Goal: Information Seeking & Learning: Learn about a topic

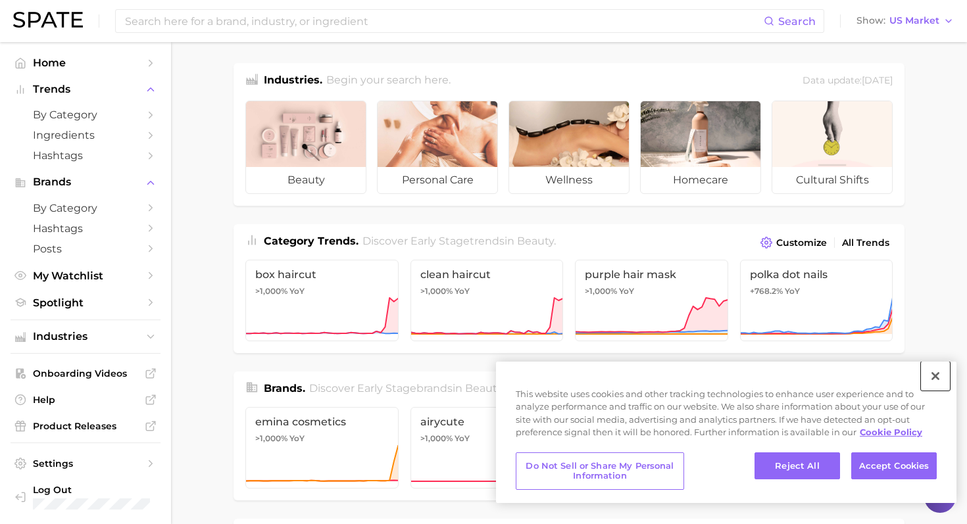
click at [932, 375] on button "Close" at bounding box center [934, 376] width 29 height 29
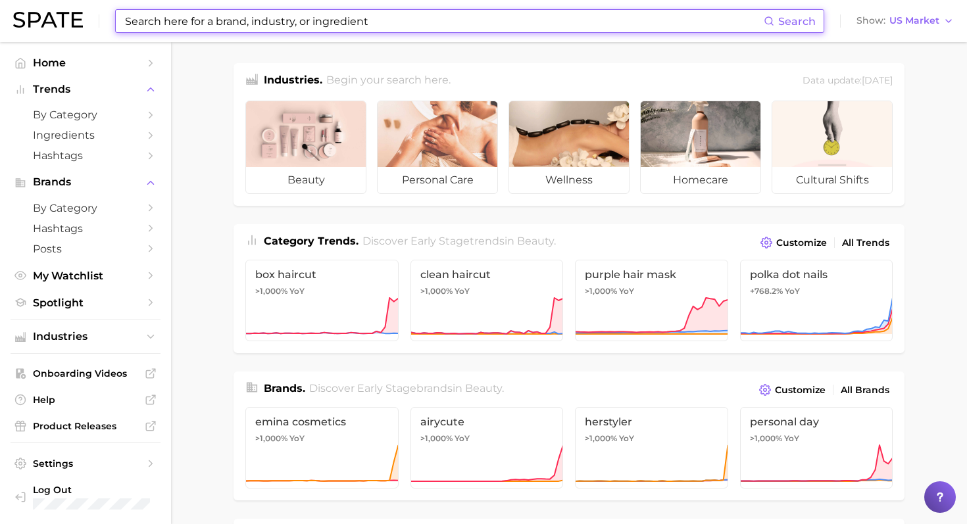
click at [321, 18] on input at bounding box center [444, 21] width 640 height 22
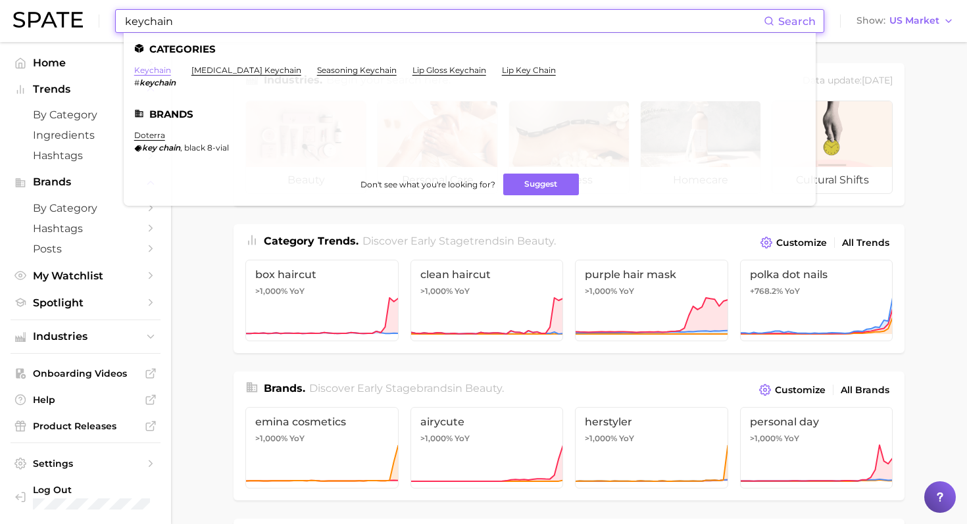
type input "keychain"
click at [162, 70] on link "keychain" at bounding box center [152, 70] width 37 height 10
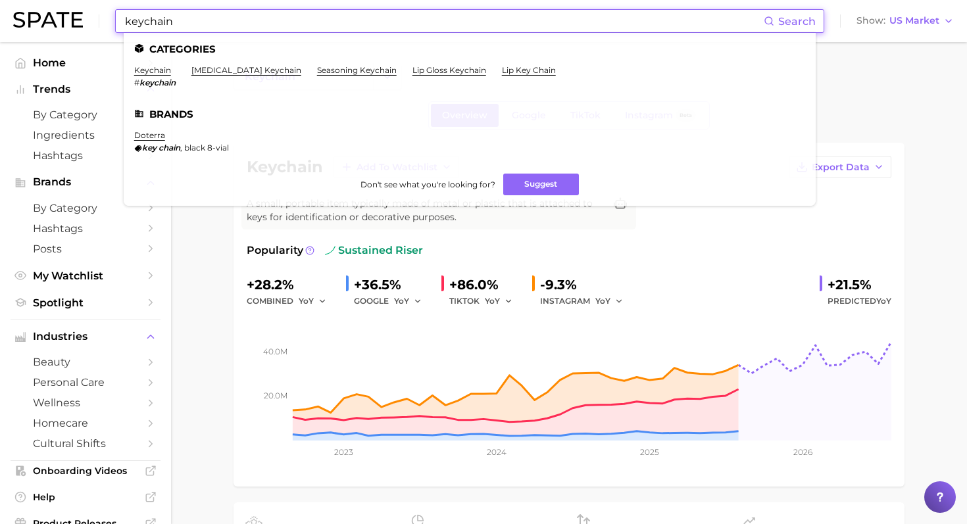
click at [236, 22] on input "keychain" at bounding box center [444, 21] width 640 height 22
click at [243, 69] on link "[MEDICAL_DATA] keychain" at bounding box center [246, 70] width 110 height 10
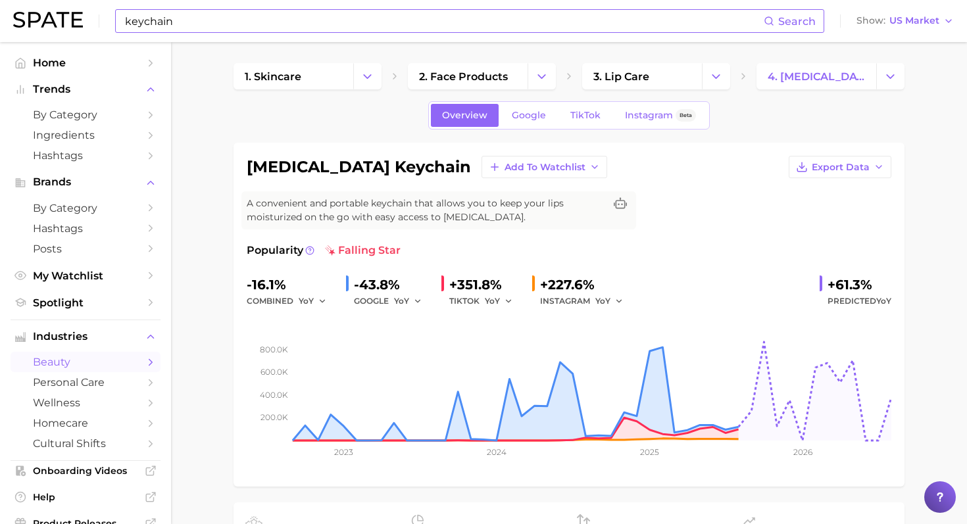
click at [180, 23] on input "keychain" at bounding box center [444, 21] width 640 height 22
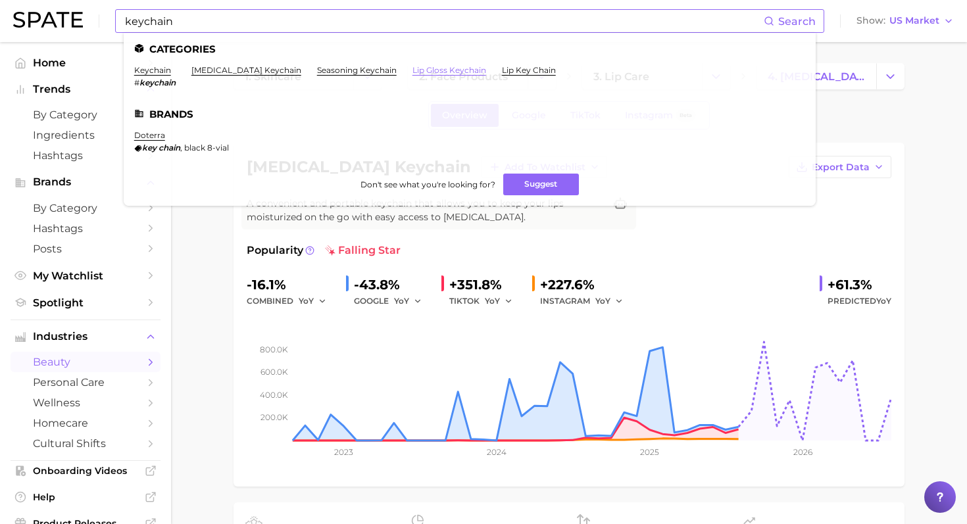
click at [412, 70] on link "lip gloss keychain" at bounding box center [449, 70] width 74 height 10
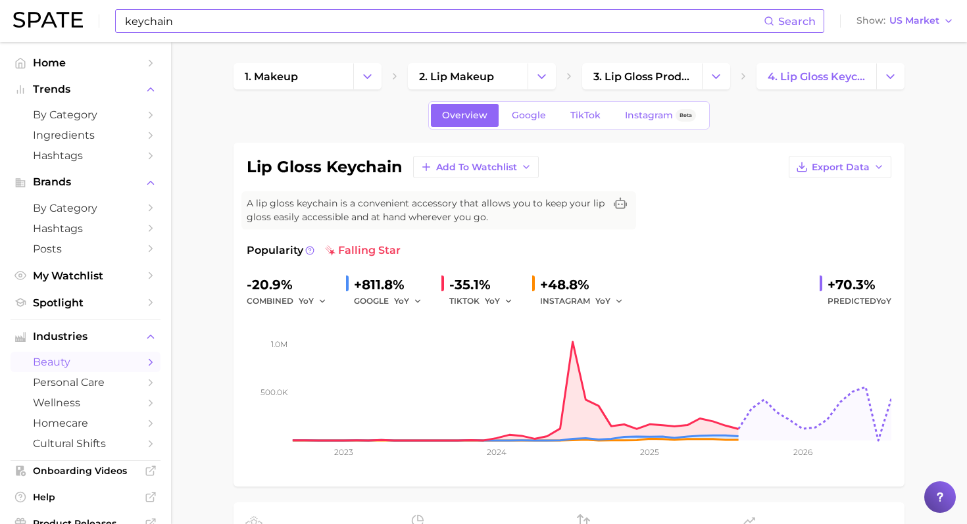
click at [193, 24] on input "keychain" at bounding box center [444, 21] width 640 height 22
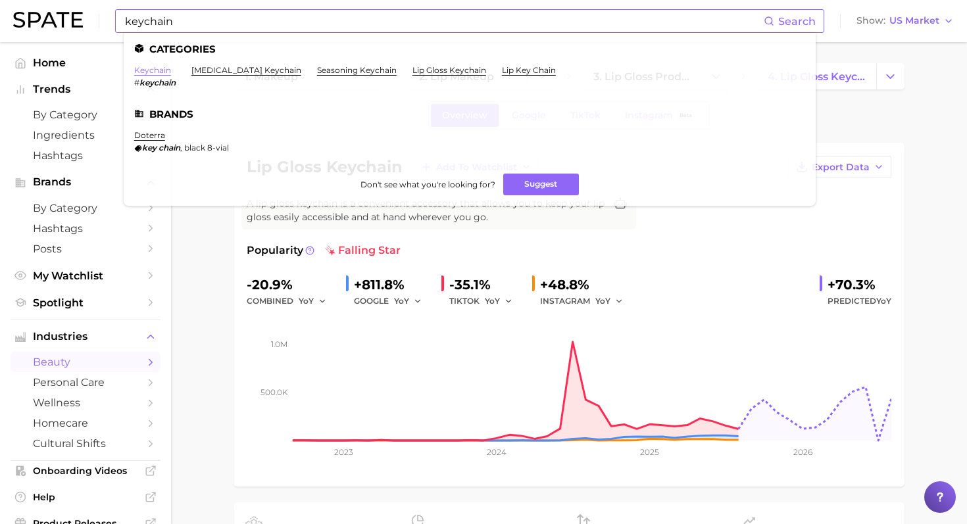
click at [161, 69] on link "keychain" at bounding box center [152, 70] width 37 height 10
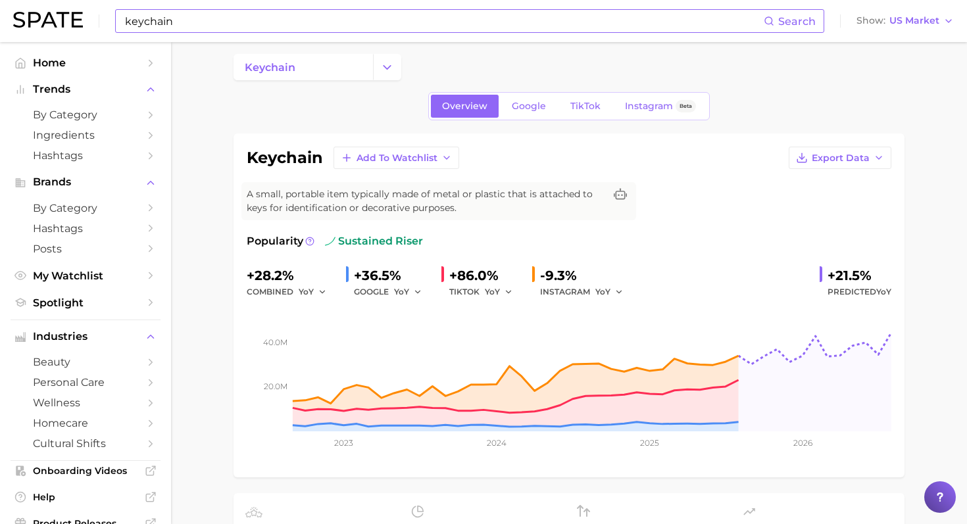
scroll to position [10, 0]
click at [537, 107] on span "Google" at bounding box center [529, 105] width 34 height 11
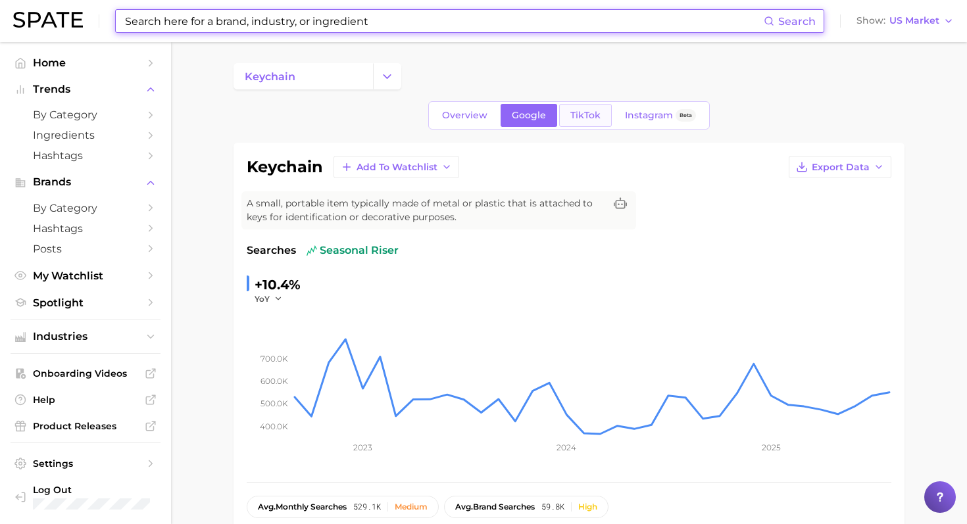
click at [579, 113] on span "TikTok" at bounding box center [585, 115] width 30 height 11
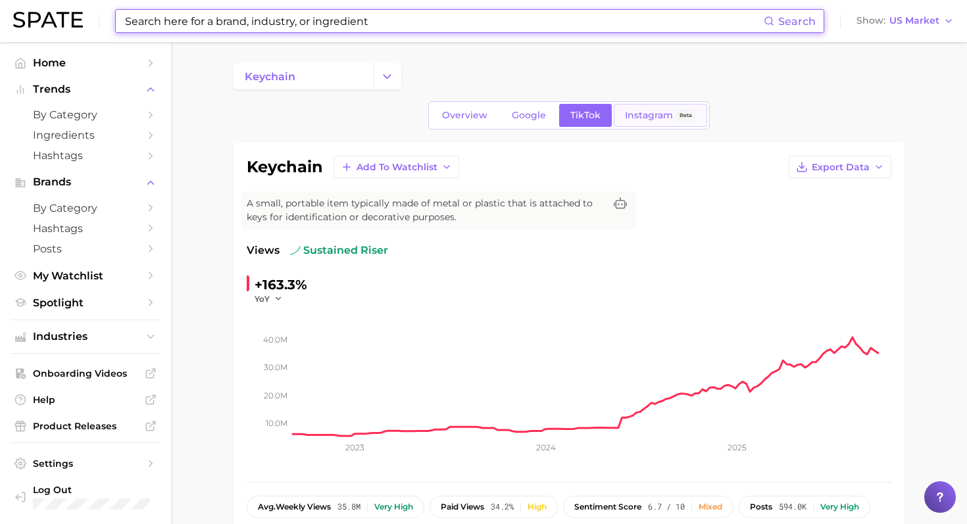
click at [645, 114] on span "Instagram" at bounding box center [649, 115] width 48 height 11
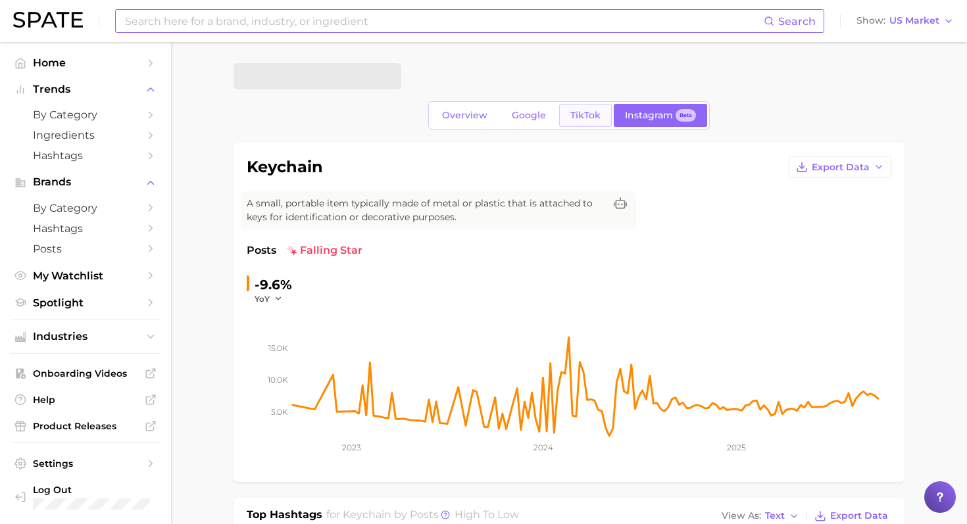
click at [576, 113] on span "TikTok" at bounding box center [585, 115] width 30 height 11
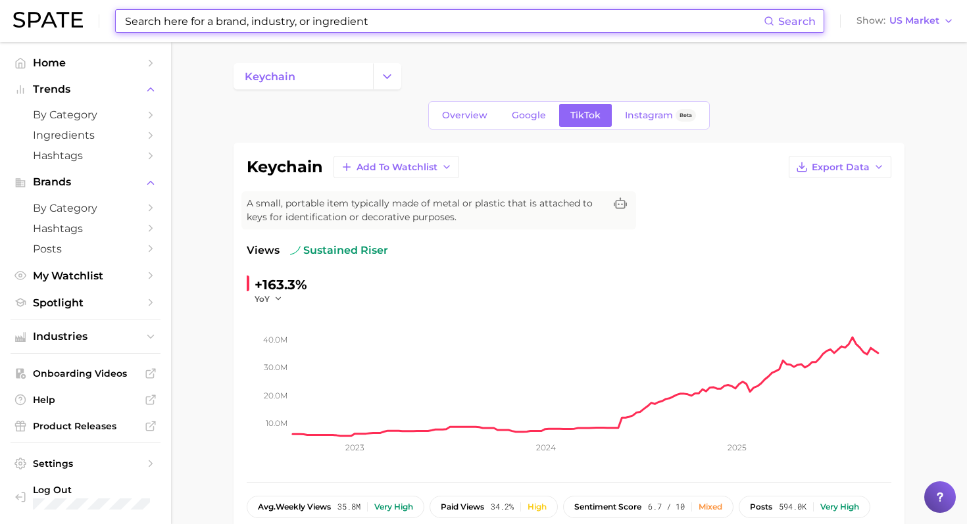
click at [171, 17] on input at bounding box center [444, 21] width 640 height 22
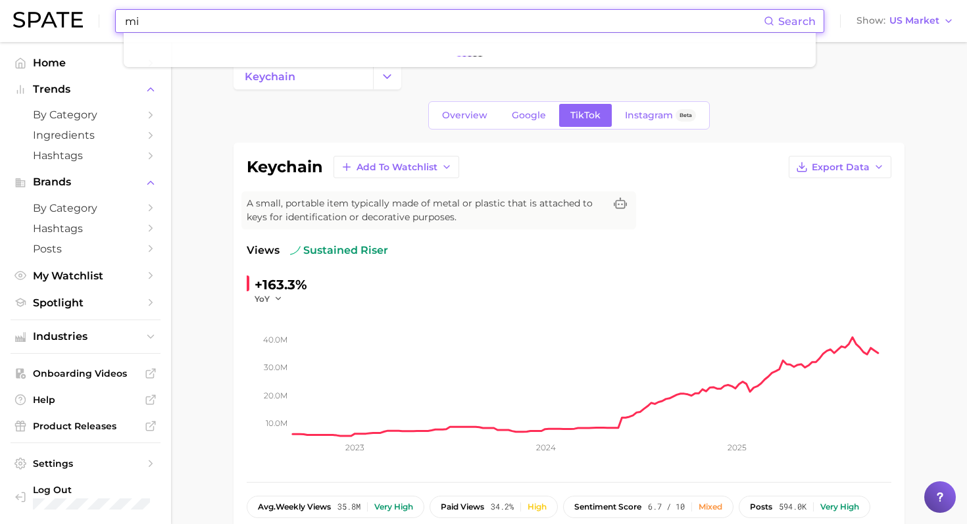
type input "m"
type input "travel size"
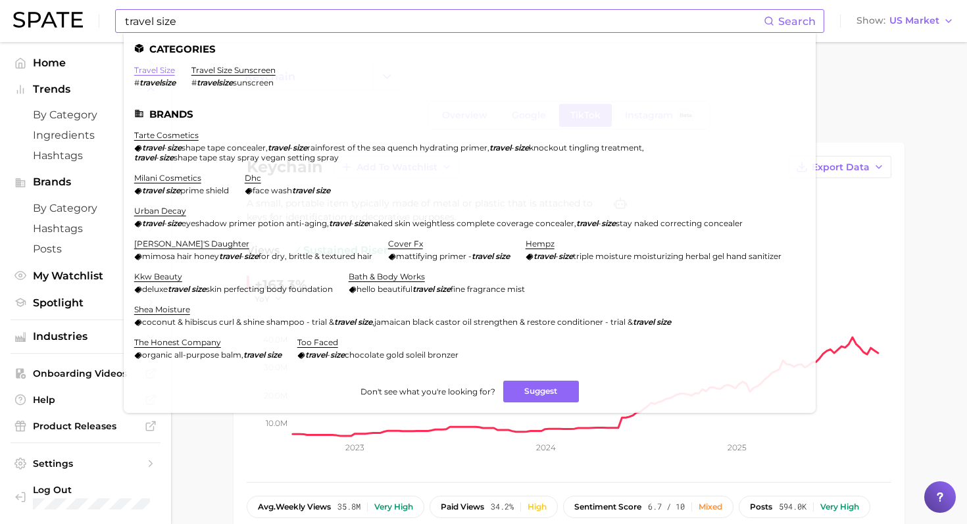
click at [159, 74] on link "travel size" at bounding box center [154, 70] width 41 height 10
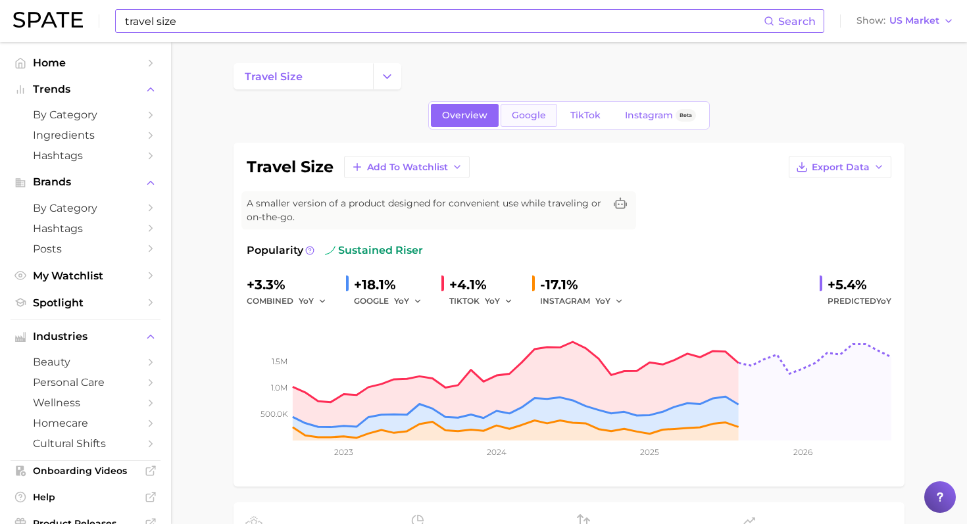
click at [531, 118] on span "Google" at bounding box center [529, 115] width 34 height 11
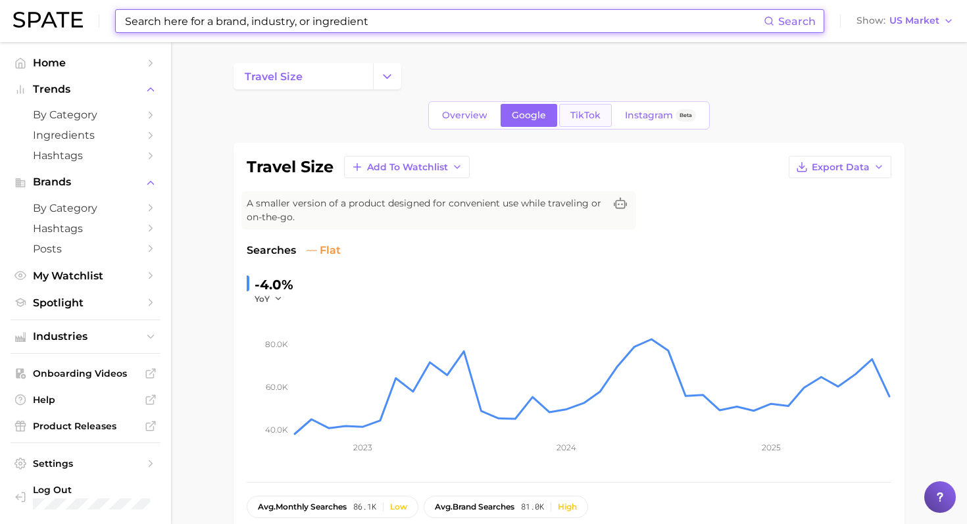
click at [578, 112] on span "TikTok" at bounding box center [585, 115] width 30 height 11
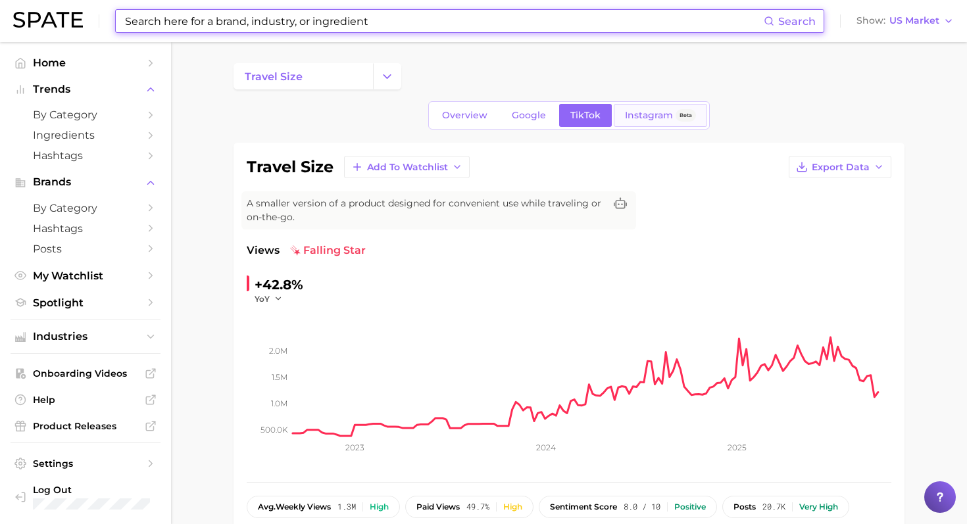
click at [632, 119] on span "Instagram" at bounding box center [649, 115] width 48 height 11
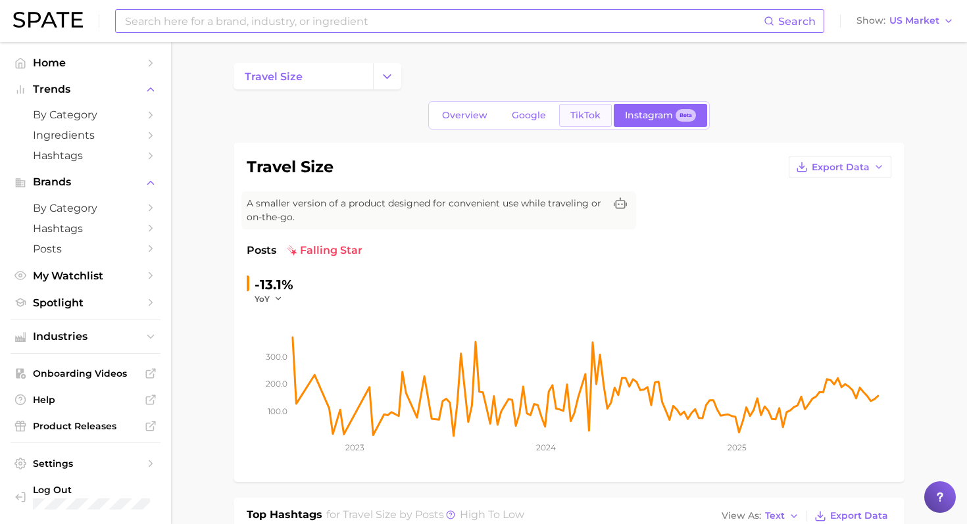
click at [586, 118] on span "TikTok" at bounding box center [585, 115] width 30 height 11
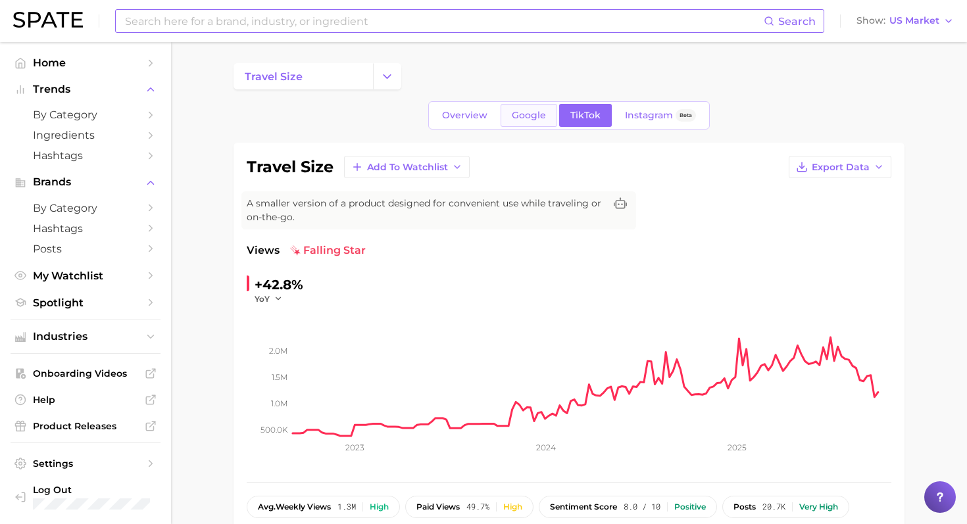
click at [537, 118] on span "Google" at bounding box center [529, 115] width 34 height 11
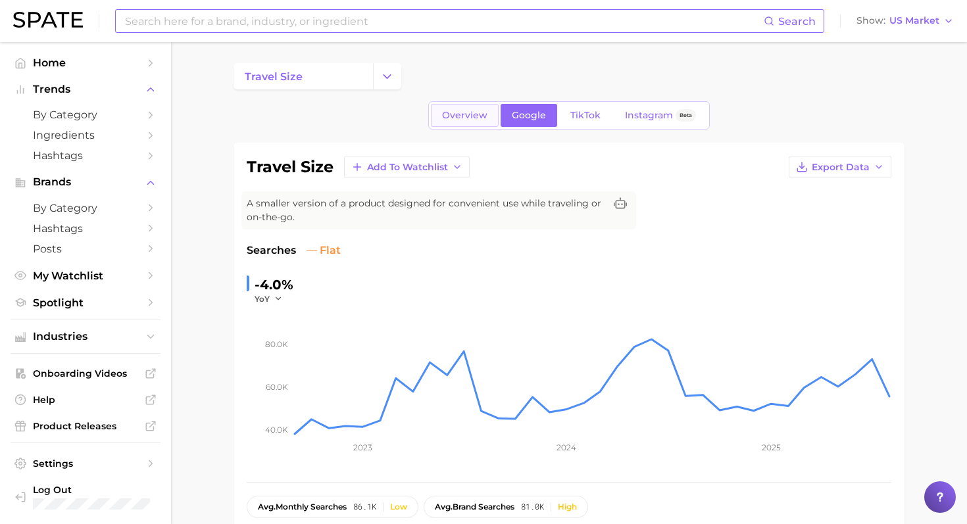
click at [467, 121] on link "Overview" at bounding box center [465, 115] width 68 height 23
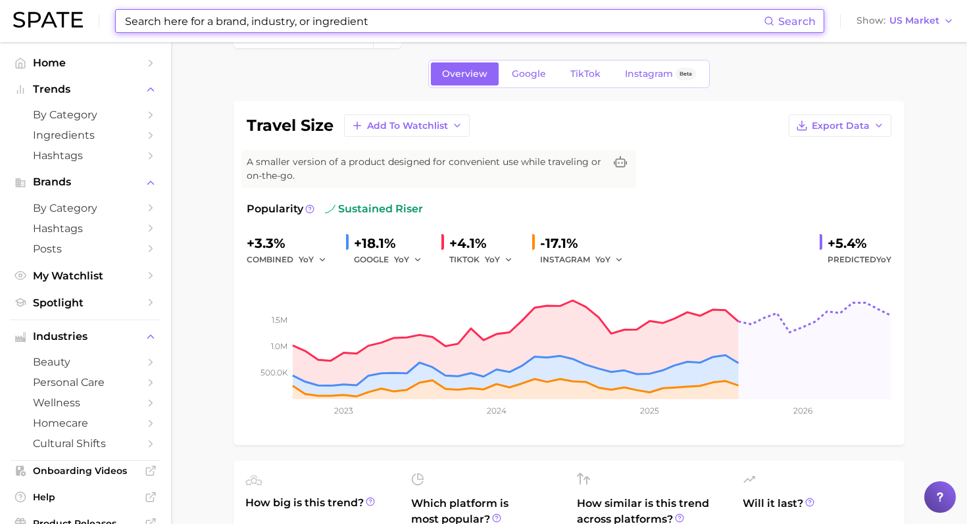
scroll to position [42, 0]
drag, startPoint x: 378, startPoint y: 21, endPoint x: 140, endPoint y: 22, distance: 238.0
click at [140, 22] on input at bounding box center [444, 21] width 640 height 22
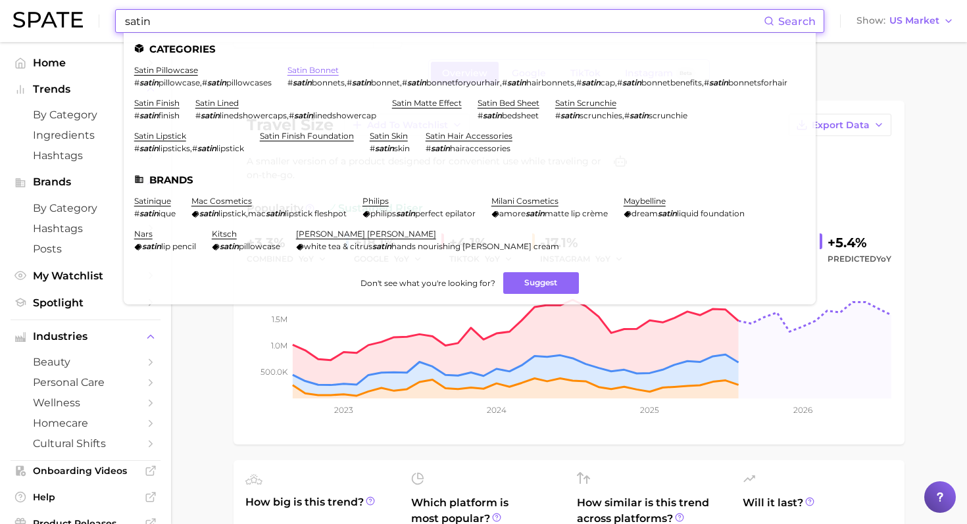
type input "satin"
click at [287, 75] on link "satin bonnet" at bounding box center [312, 70] width 51 height 10
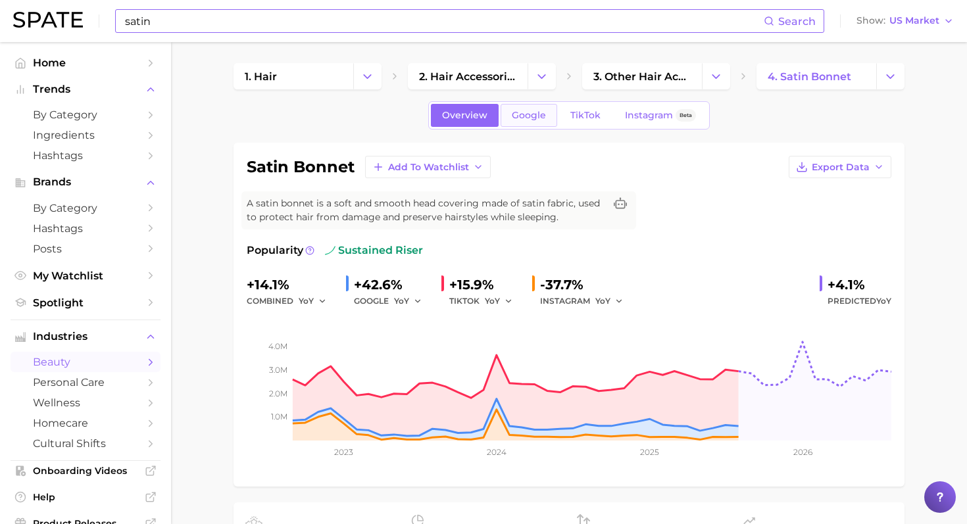
click at [521, 123] on link "Google" at bounding box center [528, 115] width 57 height 23
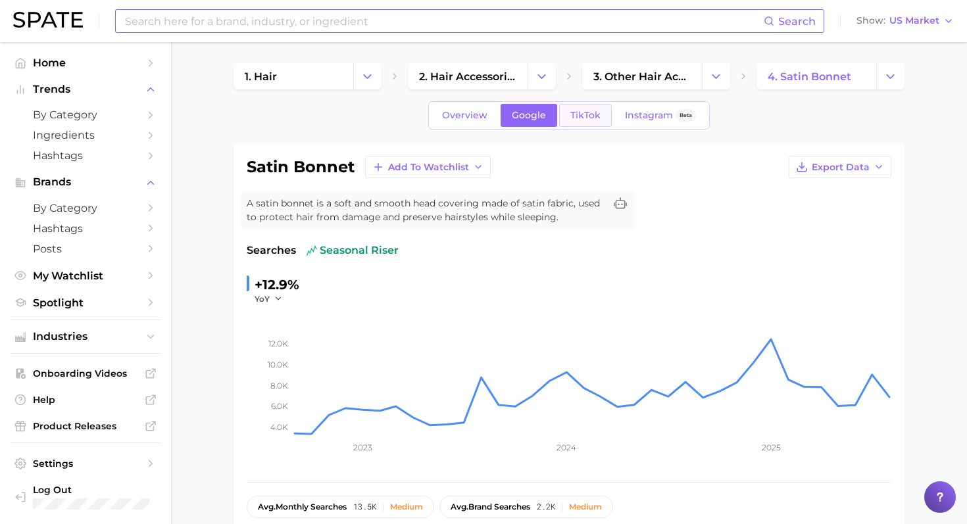
click at [582, 118] on span "TikTok" at bounding box center [585, 115] width 30 height 11
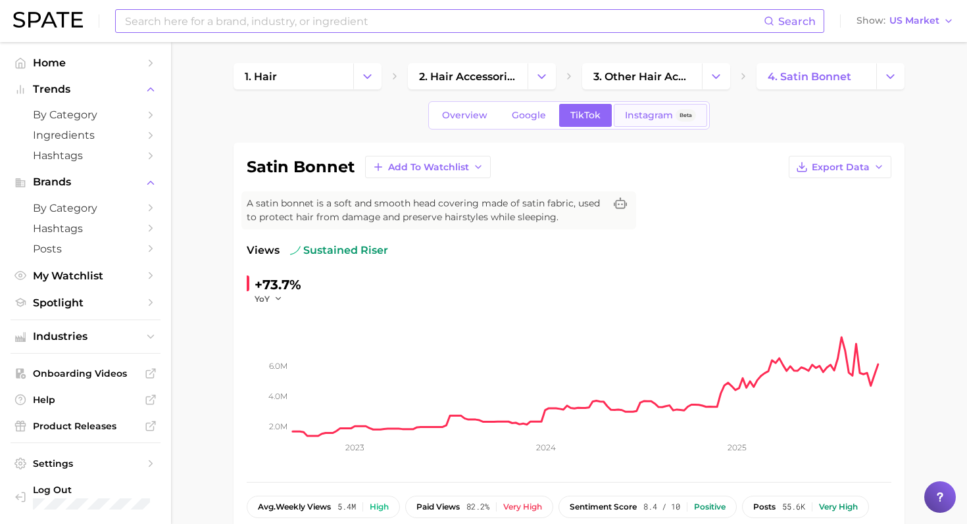
click at [626, 116] on span "Instagram" at bounding box center [649, 115] width 48 height 11
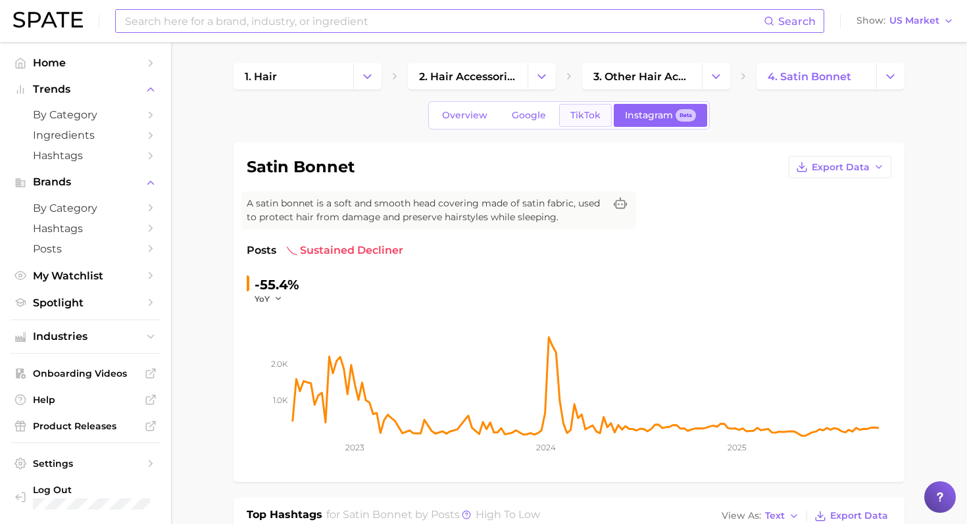
click at [577, 120] on span "TikTok" at bounding box center [585, 115] width 30 height 11
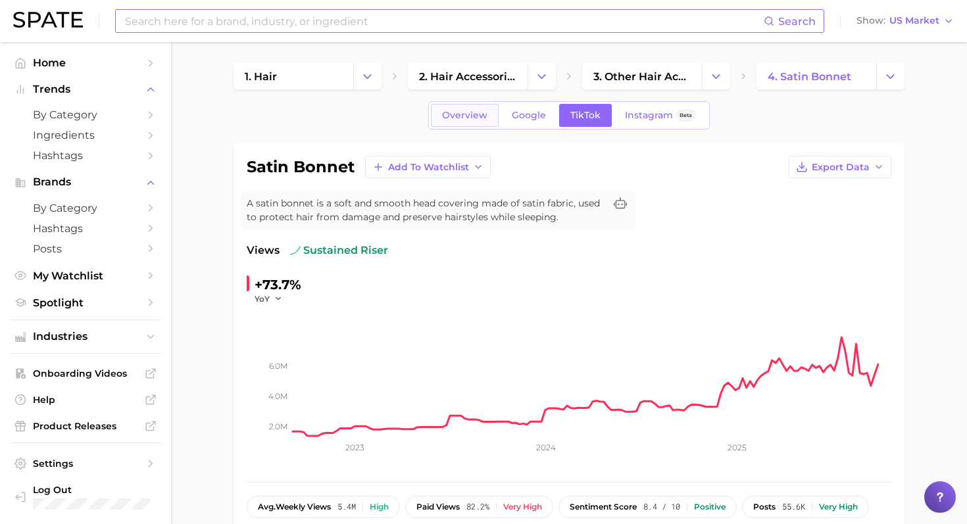
click at [472, 122] on link "Overview" at bounding box center [465, 115] width 68 height 23
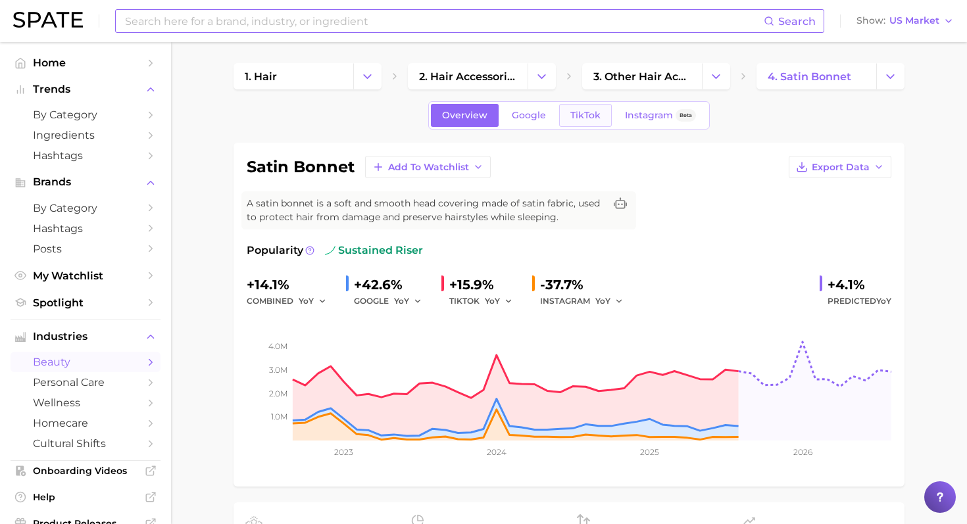
click at [573, 116] on span "TikTok" at bounding box center [585, 115] width 30 height 11
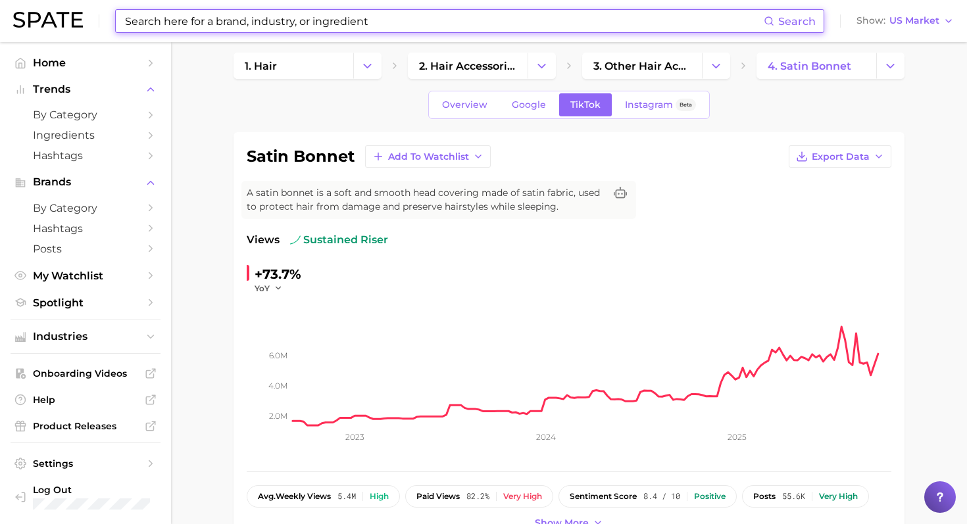
scroll to position [15, 0]
